Goal: Task Accomplishment & Management: Manage account settings

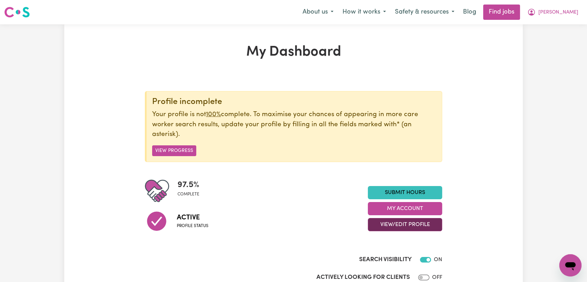
click at [409, 224] on button "View/Edit Profile" at bounding box center [405, 224] width 74 height 13
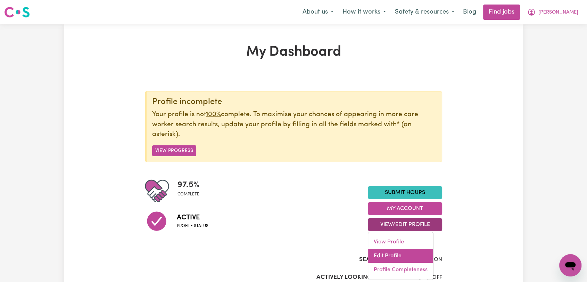
click at [401, 254] on link "Edit Profile" at bounding box center [400, 256] width 65 height 14
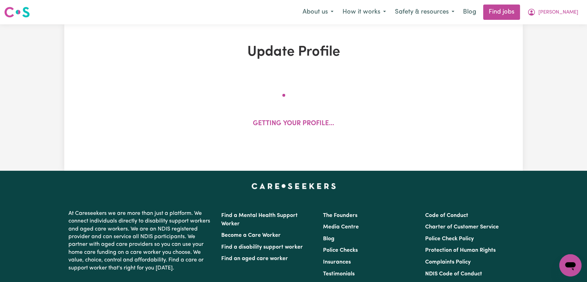
select select "[DEMOGRAPHIC_DATA]"
select select "[DEMOGRAPHIC_DATA] Citizen"
select select "Studying a healthcare related degree or qualification"
select select "45"
select select "60"
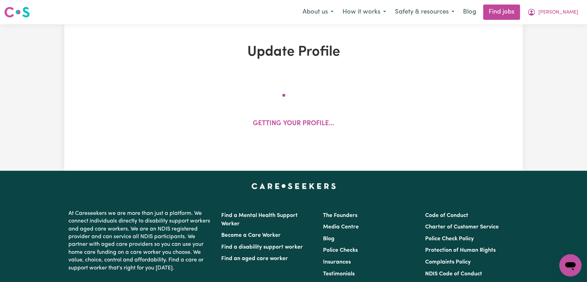
select select "60"
select select "90"
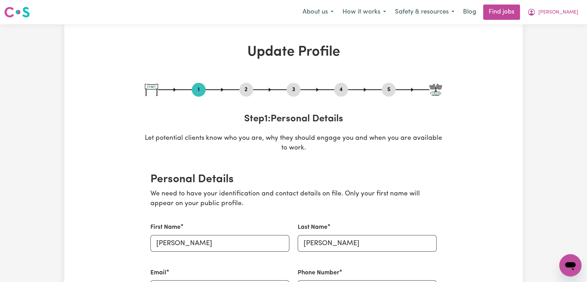
click at [340, 90] on button "4" at bounding box center [341, 89] width 14 height 9
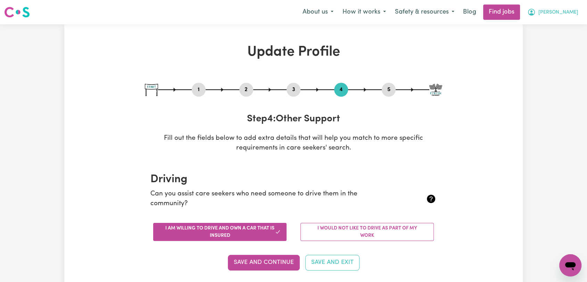
click at [568, 14] on button "[PERSON_NAME]" at bounding box center [553, 12] width 60 height 15
click at [548, 55] on link "Logout" at bounding box center [555, 53] width 55 height 13
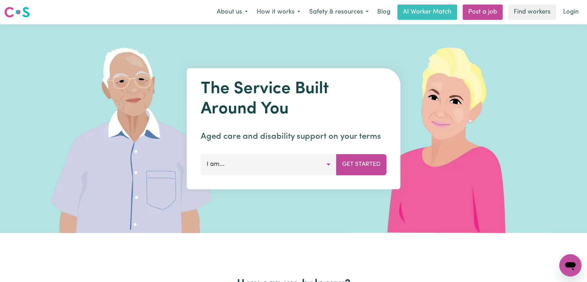
click at [573, 15] on link "Login" at bounding box center [571, 12] width 24 height 15
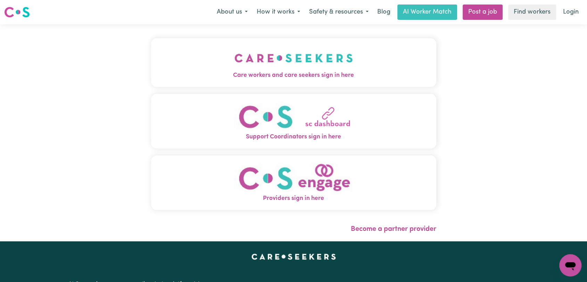
click at [225, 54] on button "Care workers and care seekers sign in here" at bounding box center [293, 62] width 285 height 49
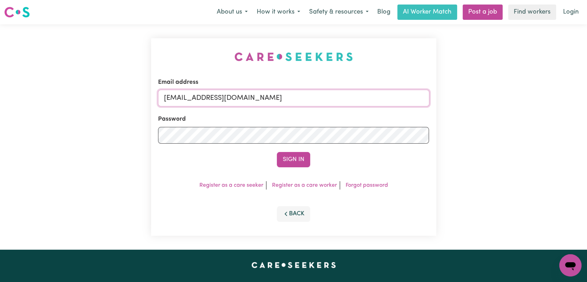
drag, startPoint x: 305, startPoint y: 99, endPoint x: 299, endPoint y: 106, distance: 8.9
click at [305, 99] on input "[EMAIL_ADDRESS][DOMAIN_NAME]" at bounding box center [293, 98] width 271 height 17
drag, startPoint x: 202, startPoint y: 99, endPoint x: 305, endPoint y: 104, distance: 103.3
click at [305, 104] on input "Superuser~[EMAIL_ADDRESS][DOMAIN_NAME]" at bounding box center [293, 98] width 271 height 17
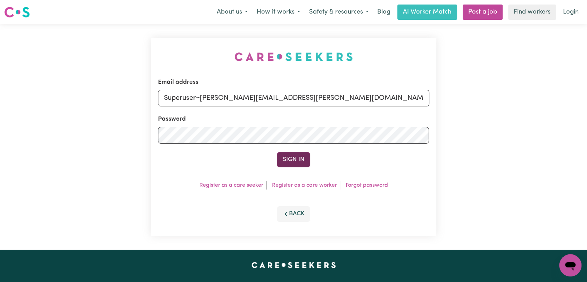
type input "Superuser~[PERSON_NAME][EMAIL_ADDRESS][PERSON_NAME][DOMAIN_NAME]"
click at [298, 158] on button "Sign In" at bounding box center [293, 159] width 33 height 15
